Goal: Check status: Check status

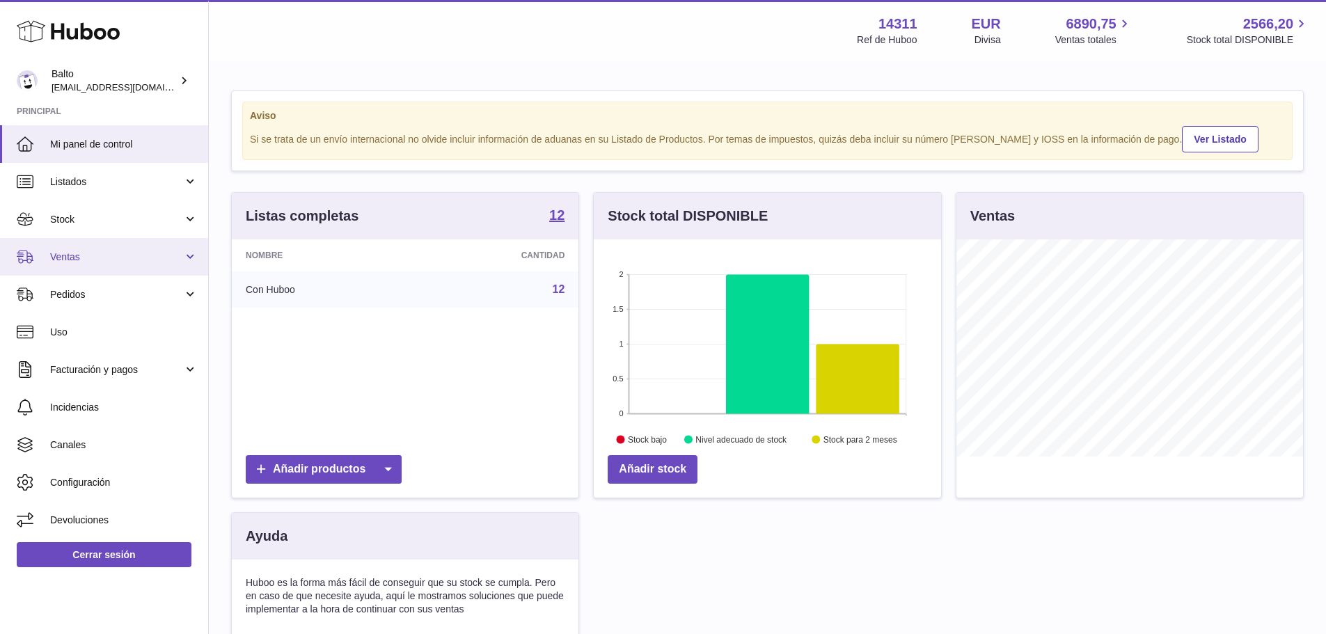
scroll to position [217, 347]
click at [93, 257] on span "Ventas" at bounding box center [116, 257] width 133 height 13
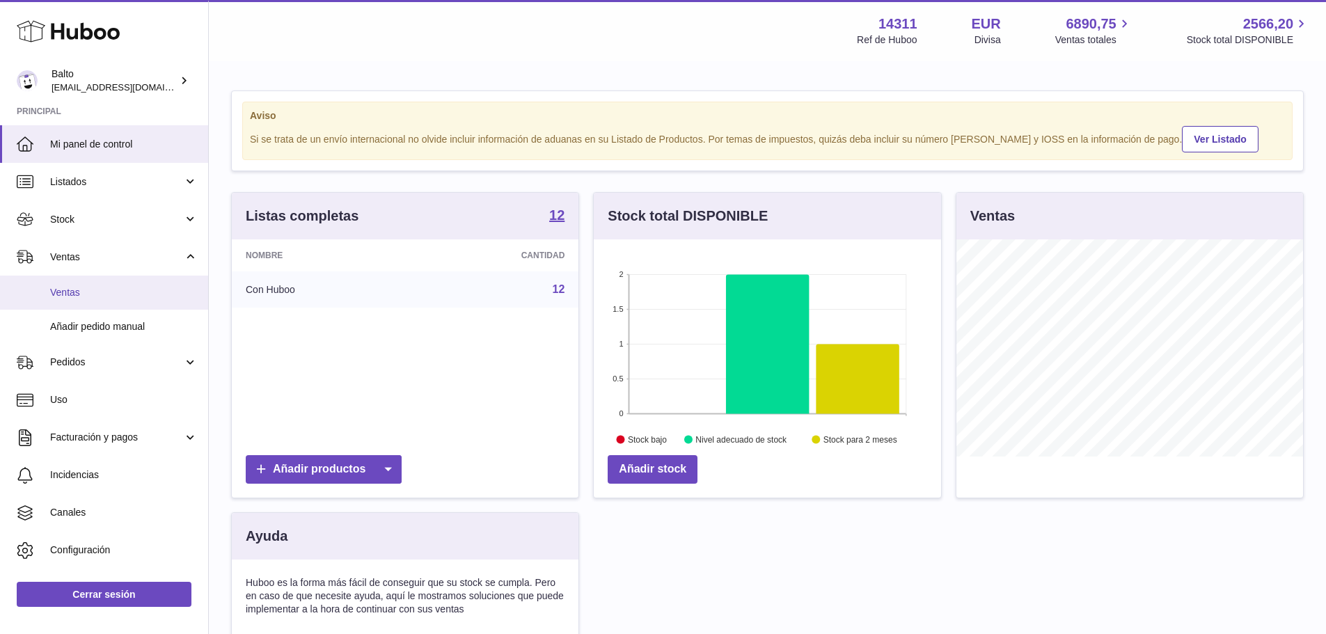
click at [98, 292] on span "Ventas" at bounding box center [124, 292] width 148 height 13
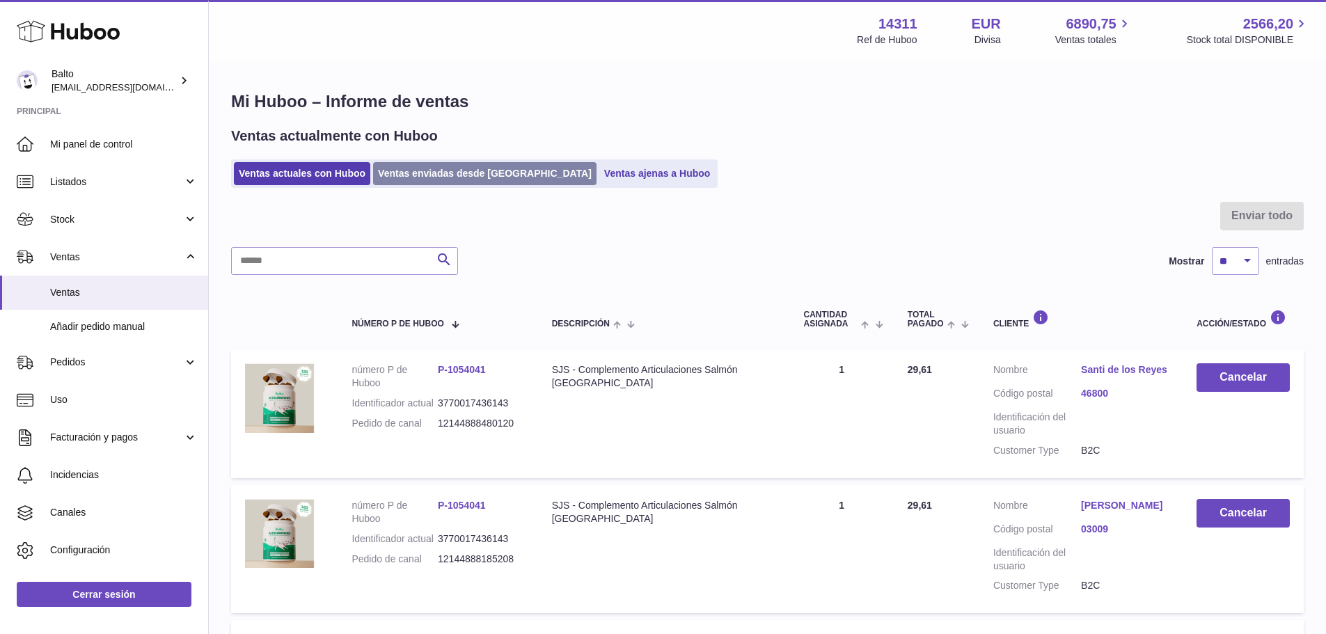
click at [424, 172] on link "Ventas enviadas desde [GEOGRAPHIC_DATA]" at bounding box center [484, 173] width 223 height 23
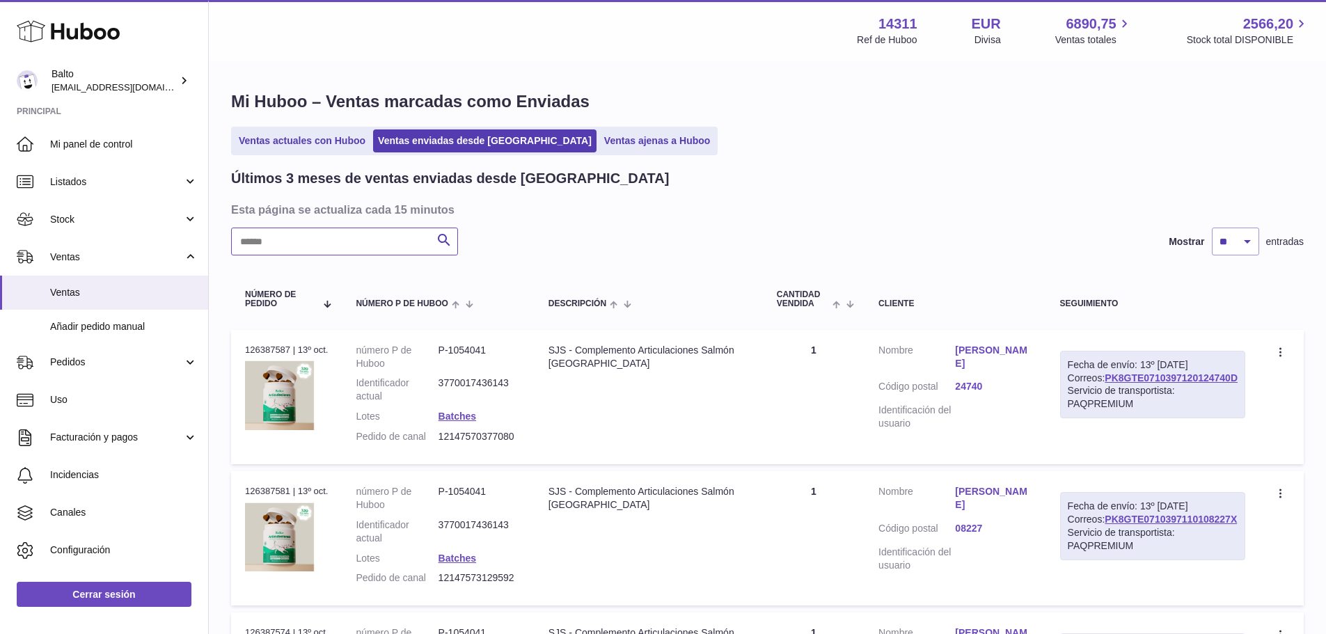
click at [335, 242] on input "text" at bounding box center [344, 242] width 227 height 28
paste input "**********"
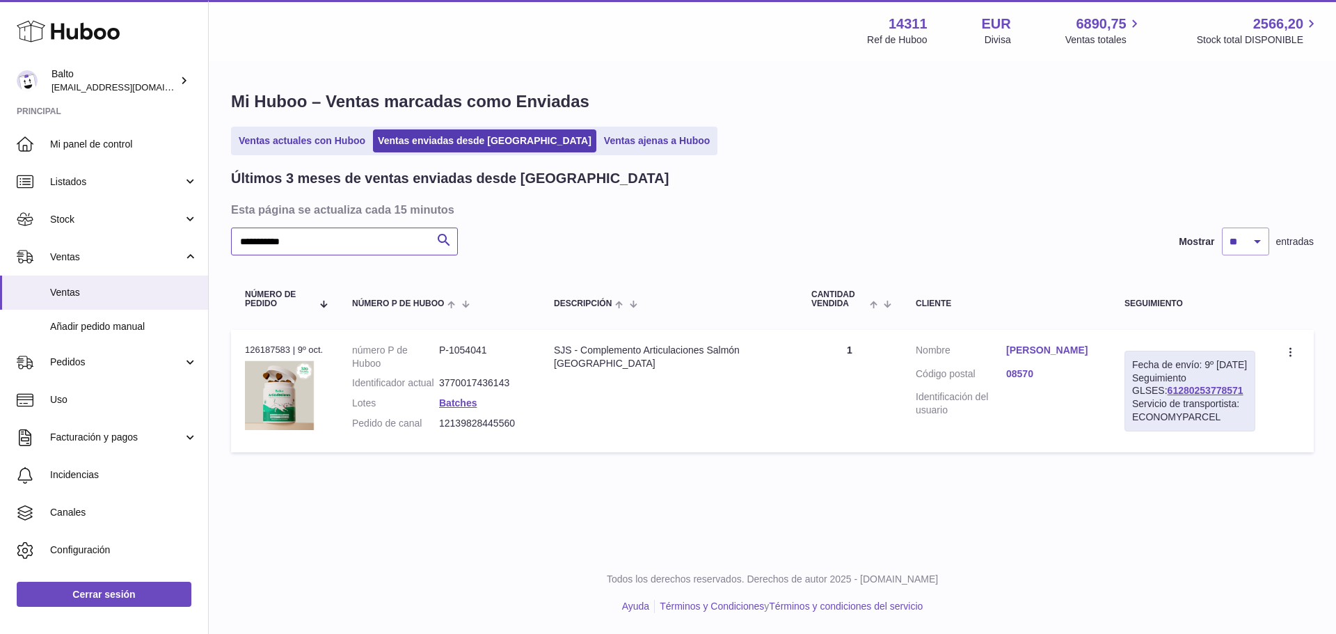
type input "**********"
drag, startPoint x: 1216, startPoint y: 403, endPoint x: 1127, endPoint y: 410, distance: 89.4
click at [1127, 410] on div "Fecha de envío: 9º oct. 2025 Seguimiento GLSES: 61280253778571 Servicio de tran…" at bounding box center [1190, 391] width 131 height 81
copy link "61280253778571"
drag, startPoint x: 1209, startPoint y: 532, endPoint x: 1212, endPoint y: 486, distance: 46.7
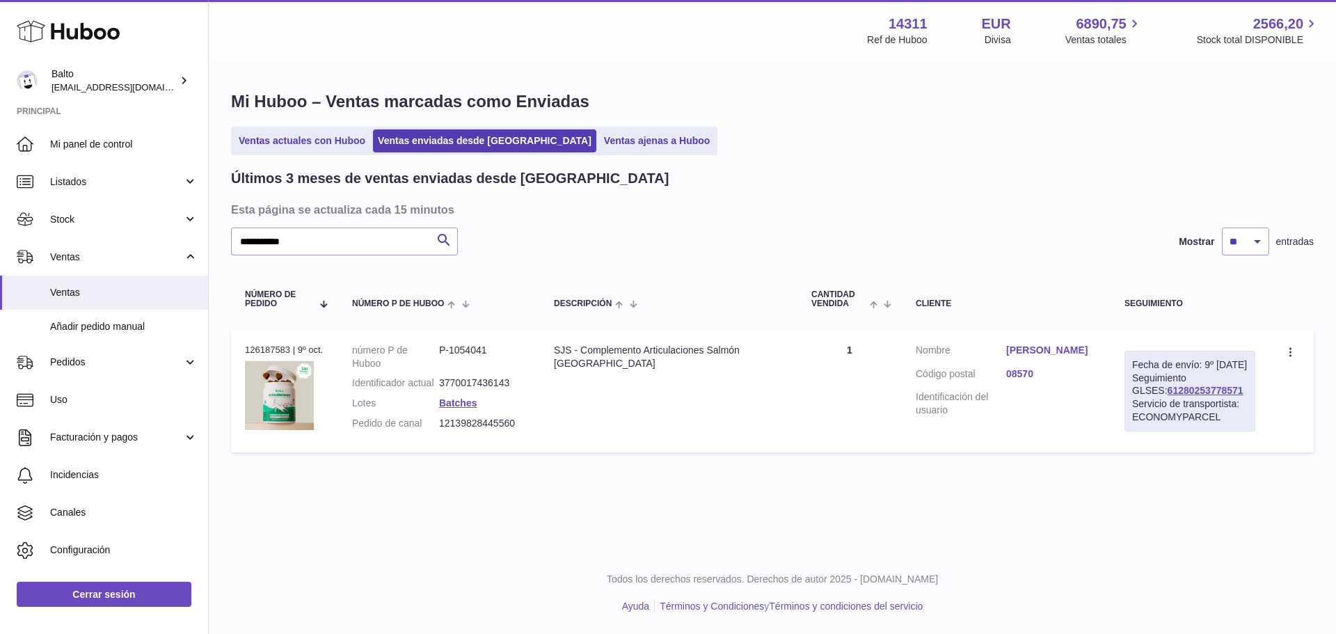
click at [1208, 530] on div "**********" at bounding box center [773, 276] width 1128 height 552
drag, startPoint x: 1217, startPoint y: 404, endPoint x: 1133, endPoint y: 401, distance: 83.6
click at [1133, 401] on div "Fecha de envío: 9º oct. 2025 Seguimiento GLSES: 61280253778571 Servicio de tran…" at bounding box center [1190, 391] width 131 height 81
copy link "61280253778571"
drag, startPoint x: 523, startPoint y: 439, endPoint x: 440, endPoint y: 436, distance: 82.9
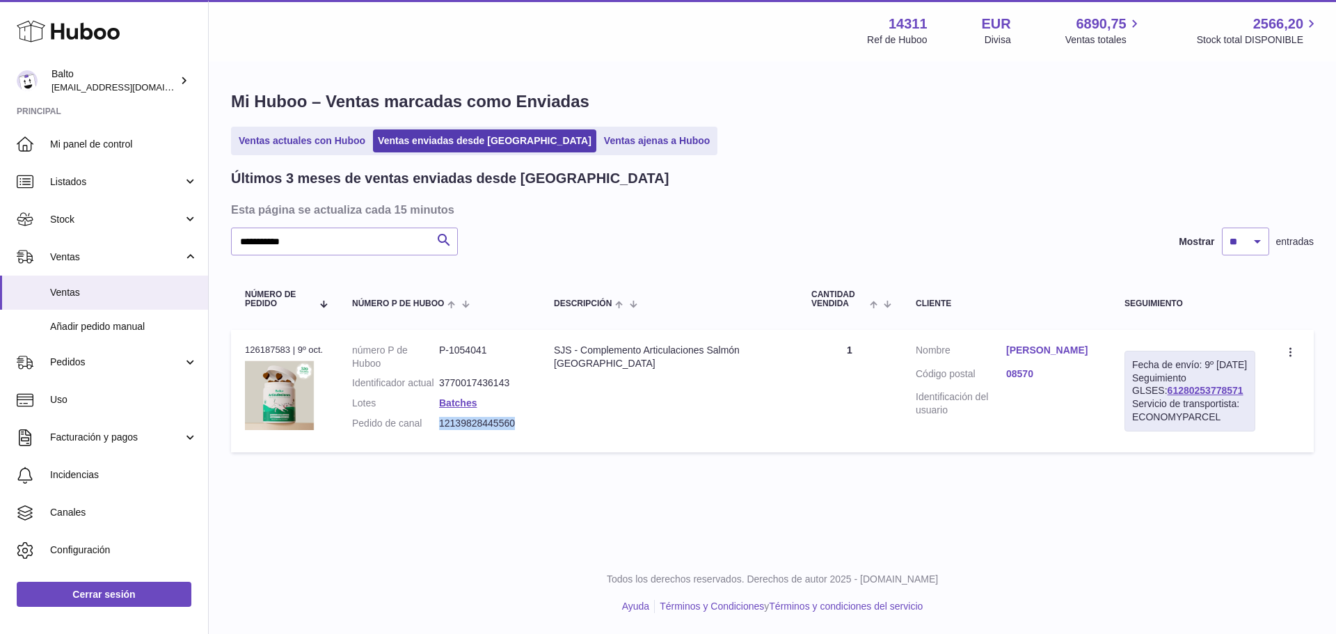
click at [440, 430] on dd "12139828445560" at bounding box center [482, 423] width 87 height 13
copy dd "12139828445560"
click at [1048, 349] on link "Raquel Rifa" at bounding box center [1051, 350] width 90 height 13
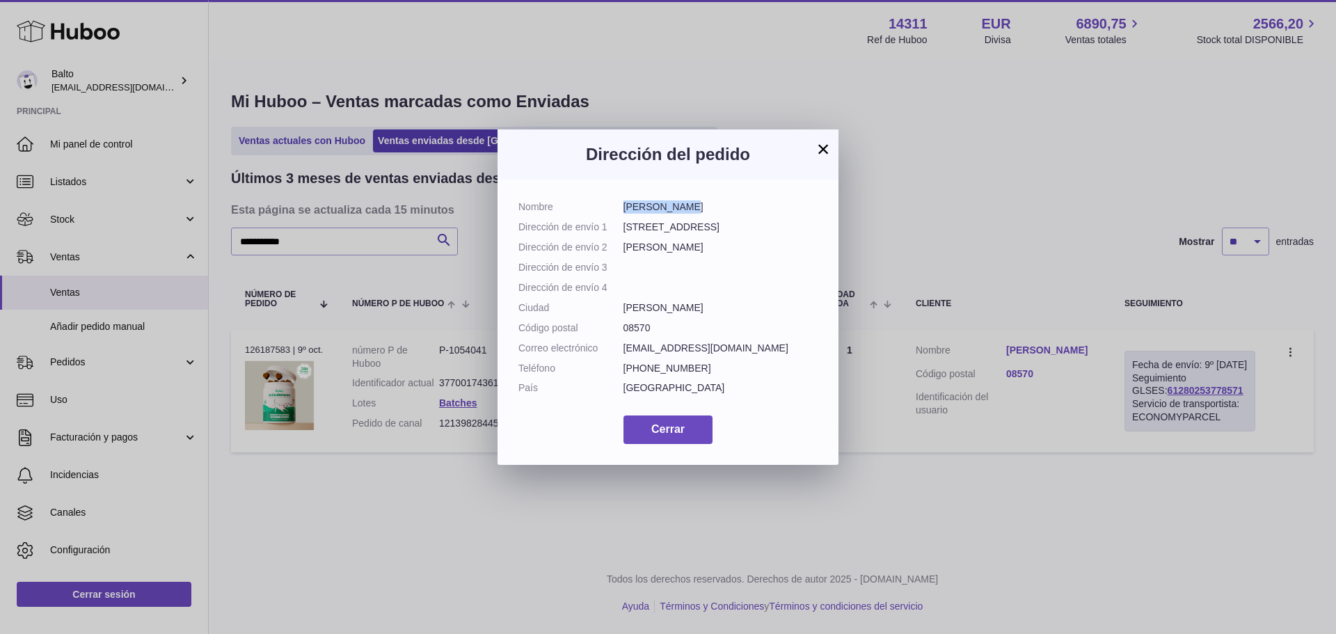
drag, startPoint x: 681, startPoint y: 205, endPoint x: 625, endPoint y: 209, distance: 55.8
click at [625, 209] on dd "Raquel Rifa" at bounding box center [721, 206] width 195 height 13
copy dd "Raquel Rifa"
